Goal: Information Seeking & Learning: Check status

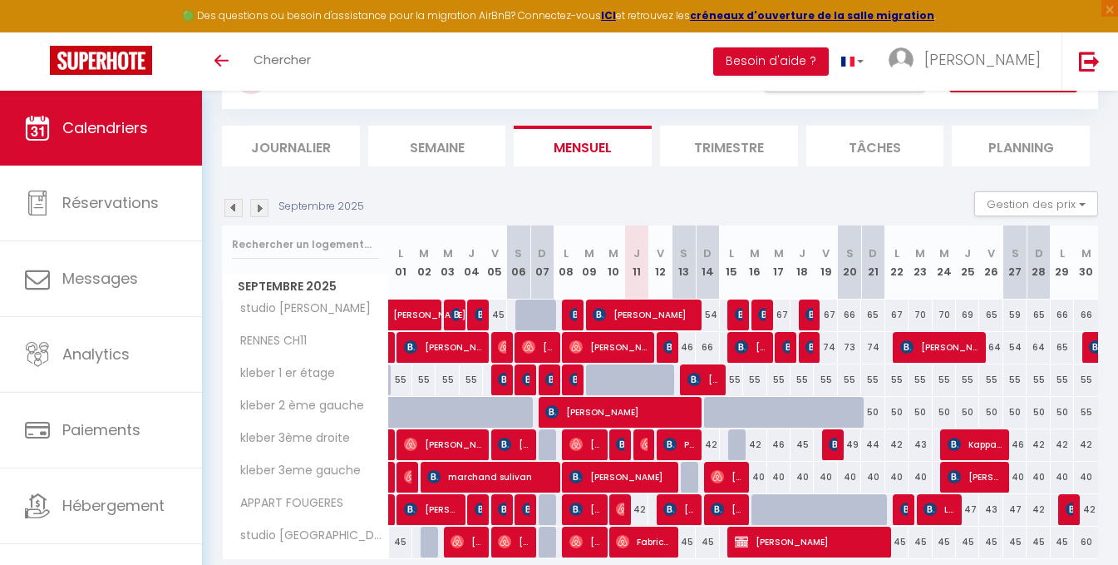
scroll to position [143, 0]
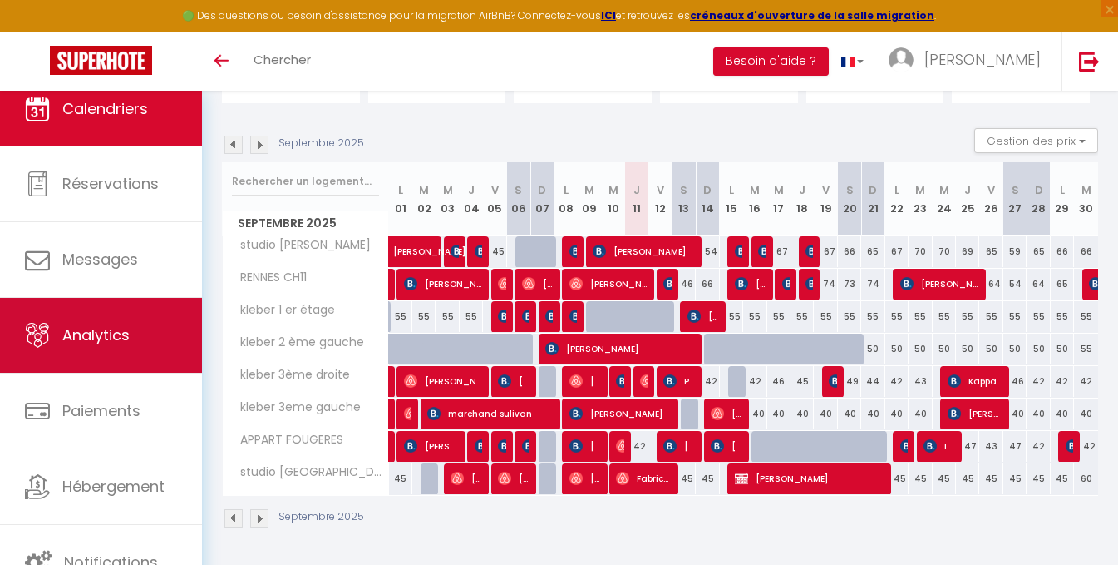
click at [105, 328] on span "Analytics" at bounding box center [95, 334] width 67 height 21
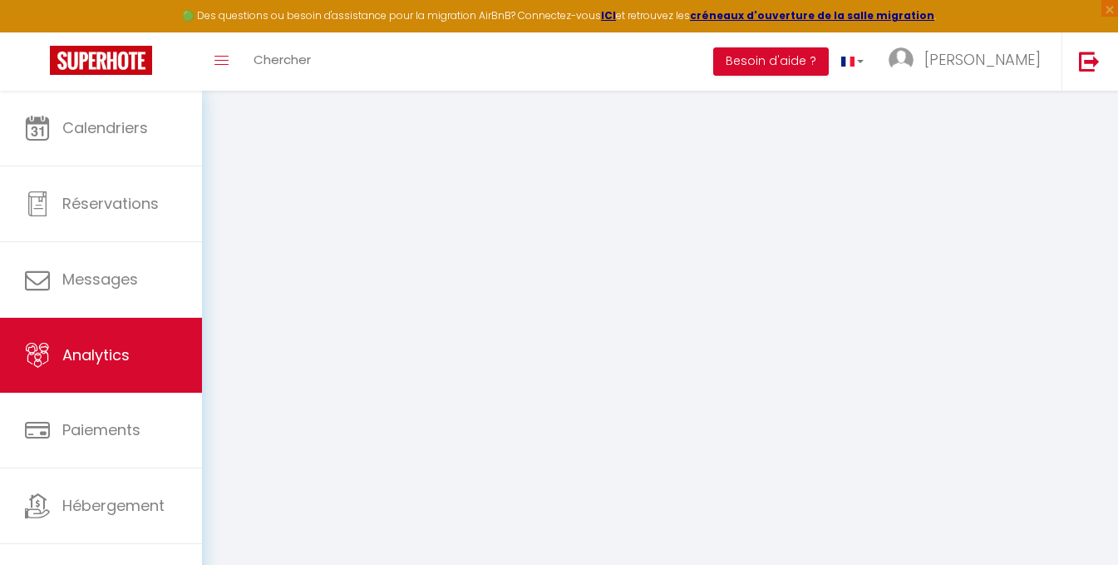
select select "2025"
select select "9"
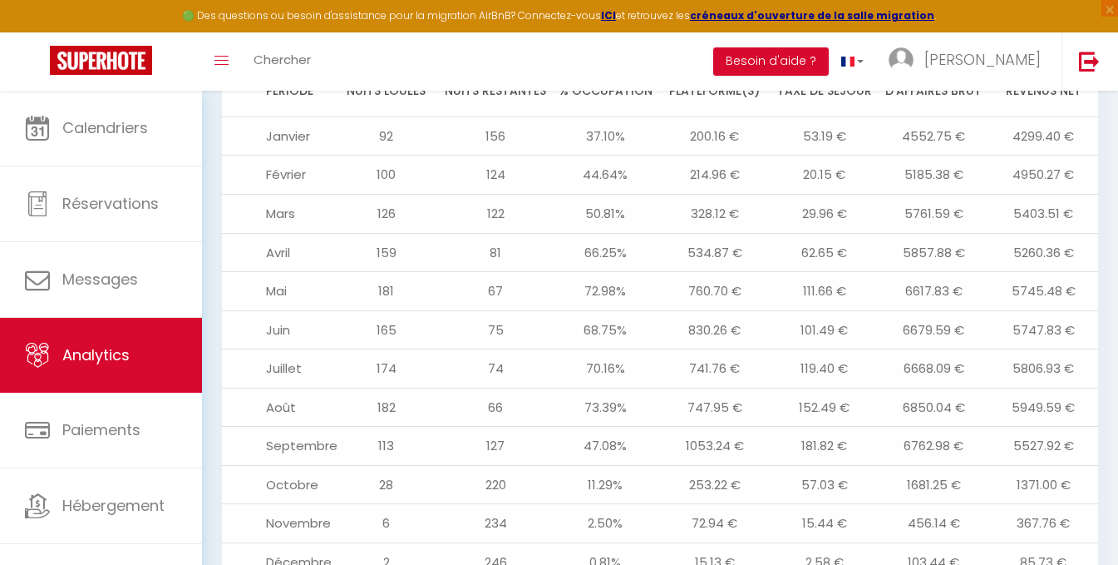
scroll to position [1911, 0]
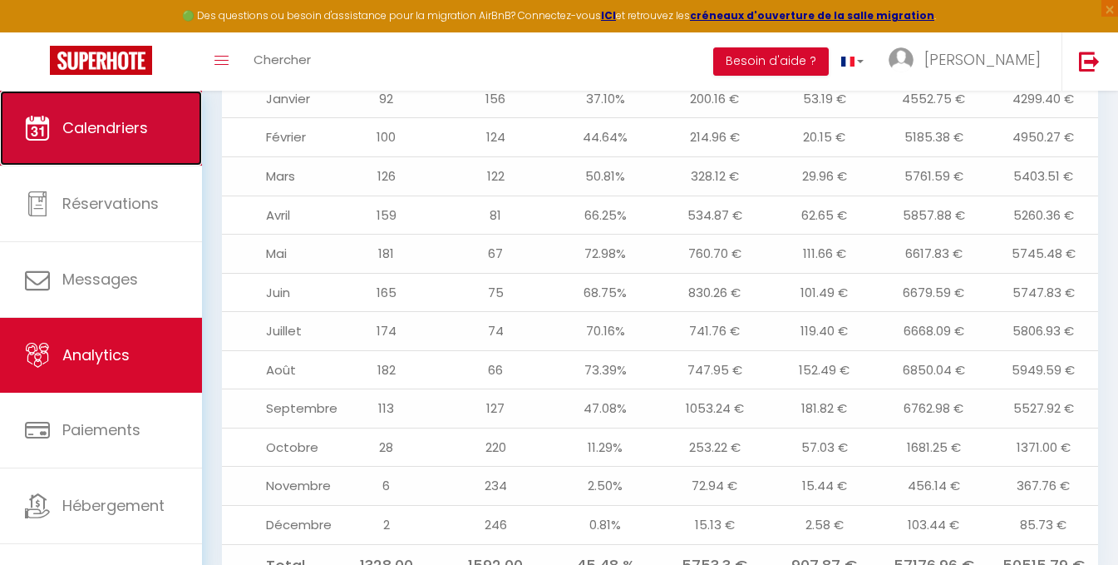
click at [136, 128] on span "Calendriers" at bounding box center [105, 127] width 86 height 21
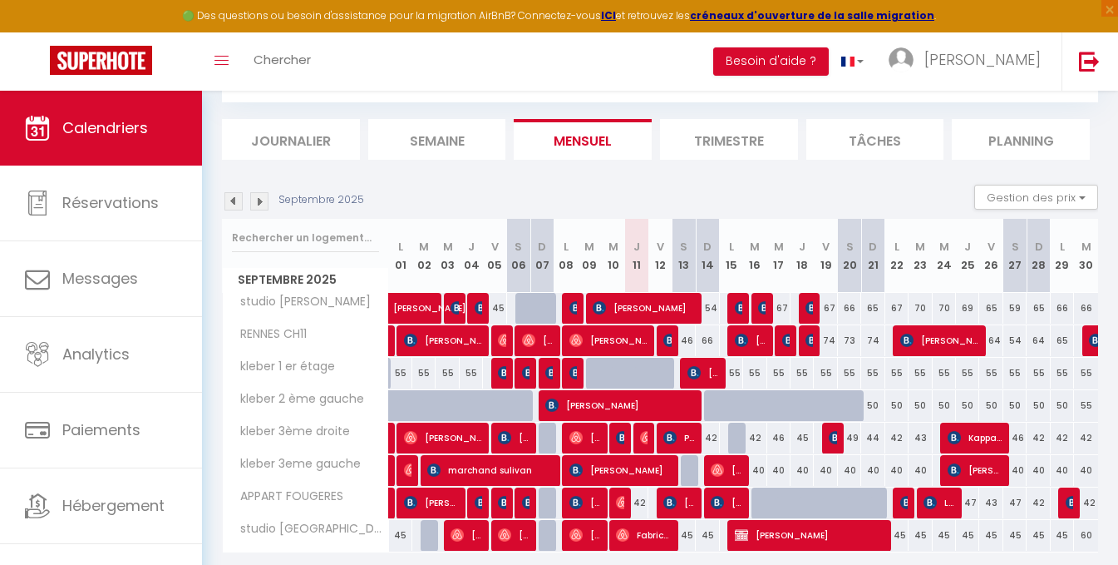
scroll to position [143, 0]
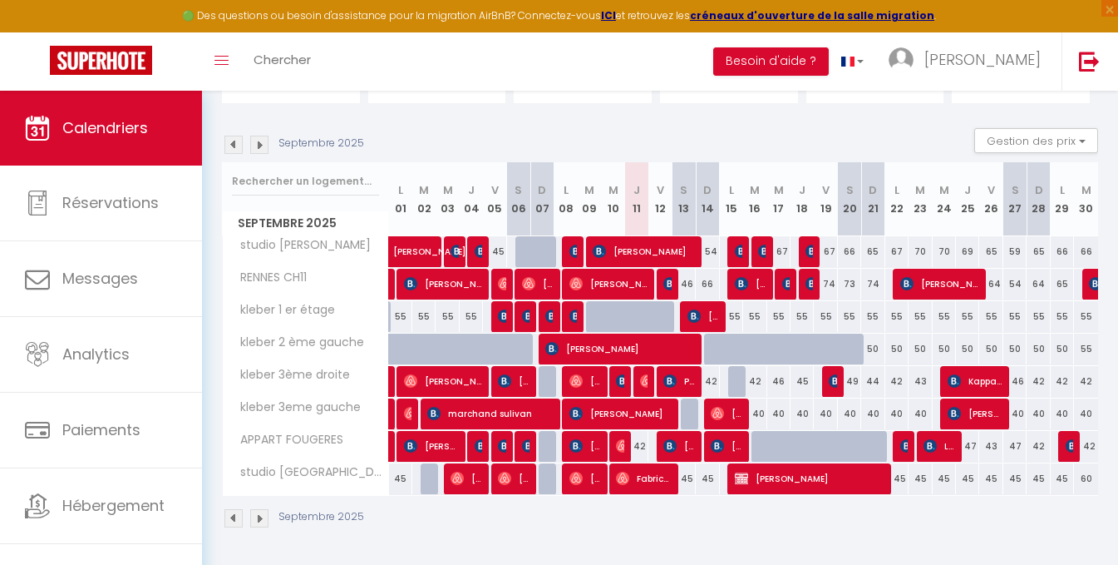
click at [654, 538] on div "Septembre 2025" at bounding box center [660, 520] width 876 height 49
click at [474, 511] on div "Septembre 2025" at bounding box center [660, 520] width 876 height 49
